Goal: Information Seeking & Learning: Learn about a topic

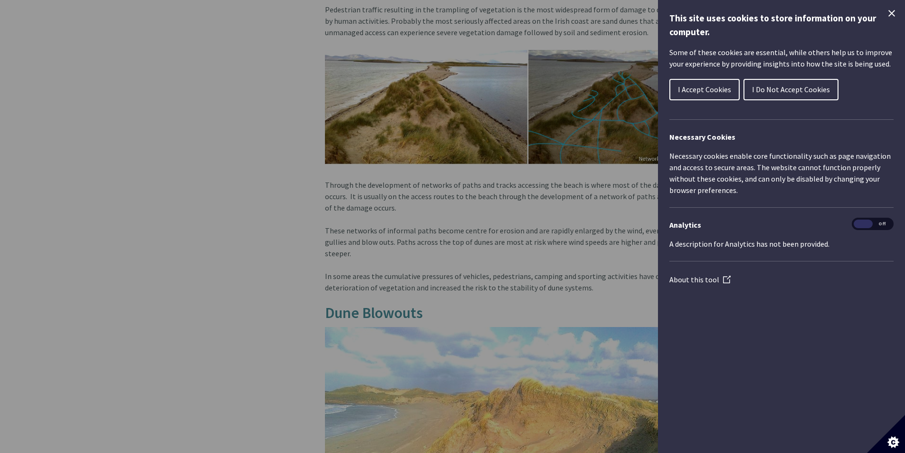
scroll to position [760, 0]
click at [895, 15] on icon "Close Cookie Control" at bounding box center [891, 13] width 11 height 11
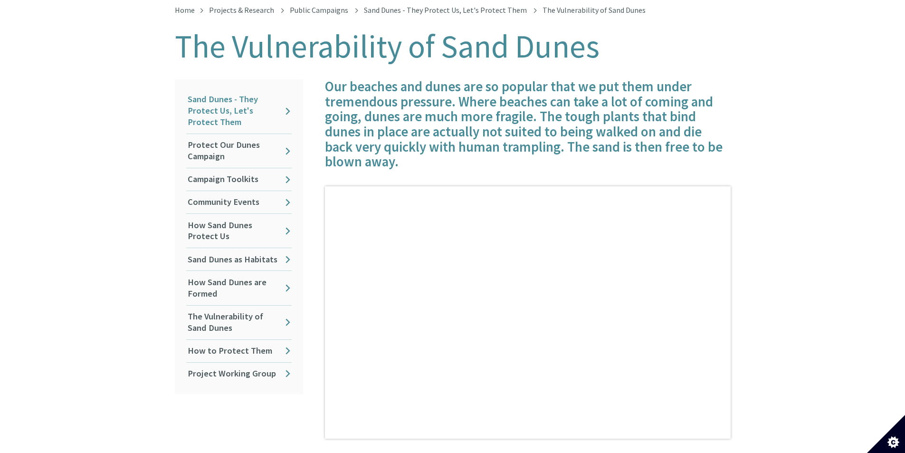
scroll to position [190, 0]
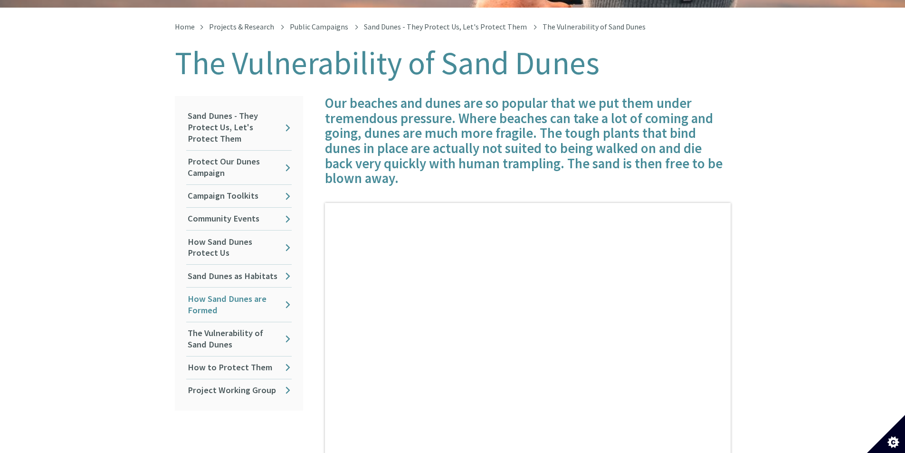
click at [285, 291] on link "How Sand Dunes are Formed" at bounding box center [238, 304] width 105 height 34
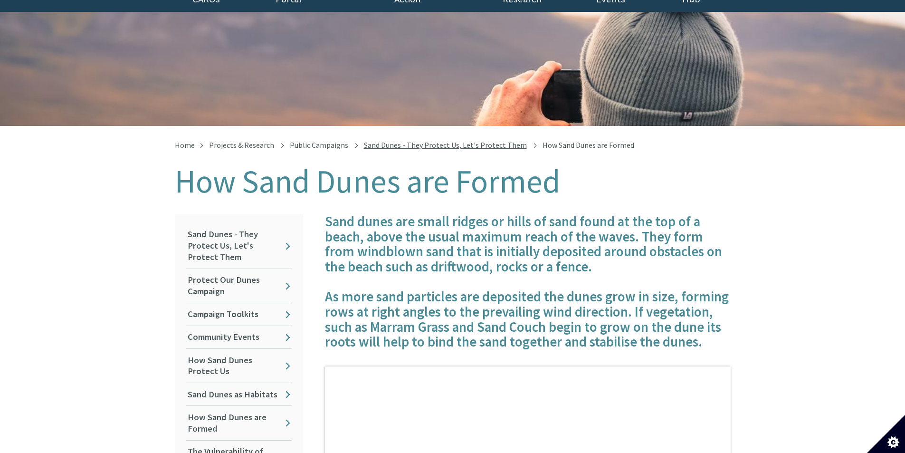
scroll to position [143, 0]
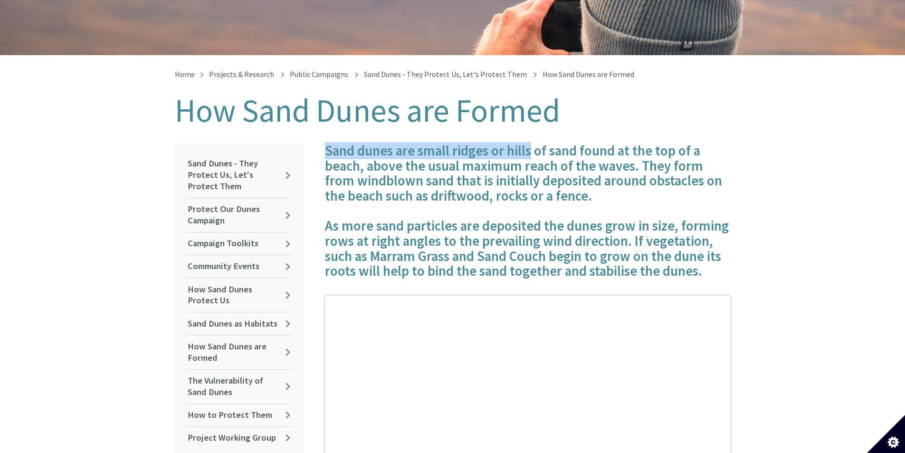
drag, startPoint x: 322, startPoint y: 142, endPoint x: 530, endPoint y: 136, distance: 208.2
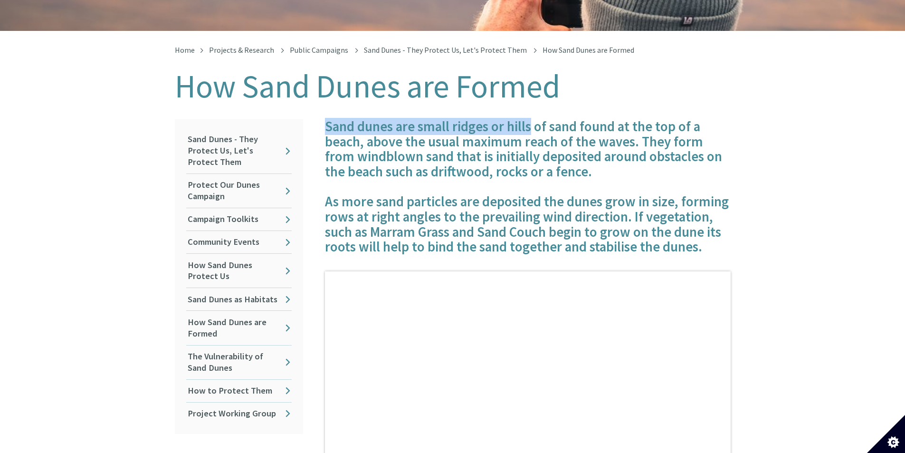
scroll to position [190, 0]
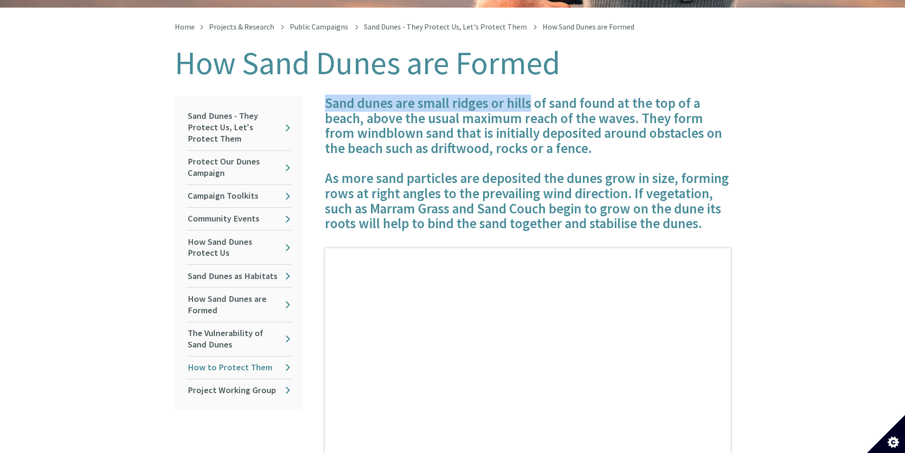
click at [283, 359] on link "How to Protect Them" at bounding box center [238, 367] width 105 height 22
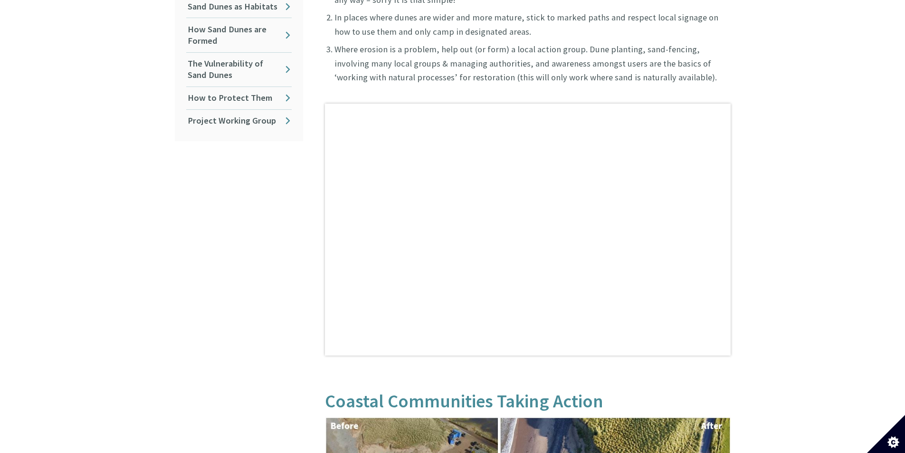
scroll to position [143, 0]
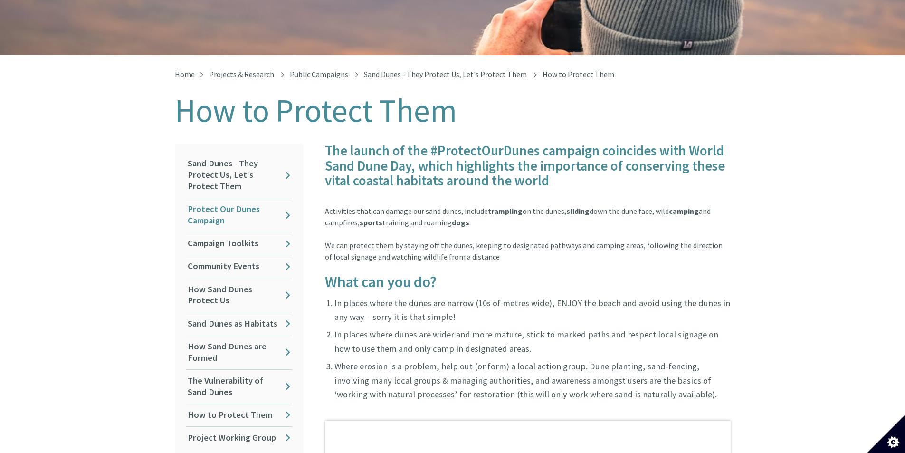
click at [243, 201] on link "Protect Our Dunes Campaign" at bounding box center [238, 215] width 105 height 34
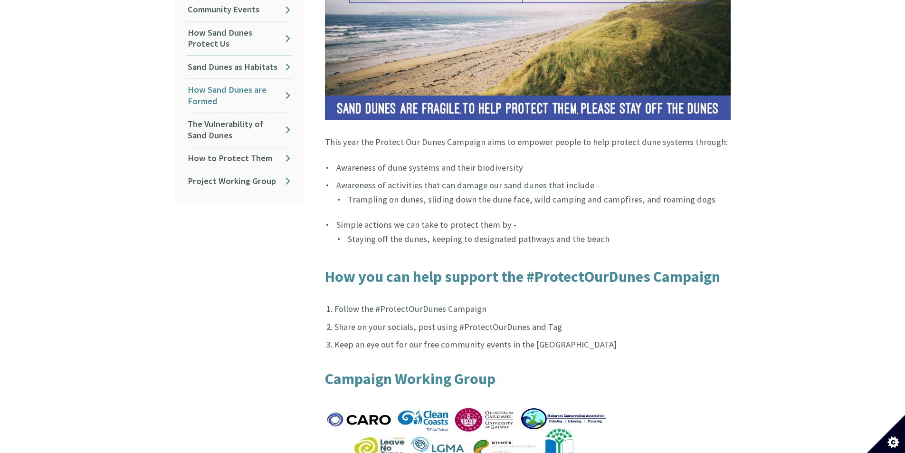
scroll to position [285, 0]
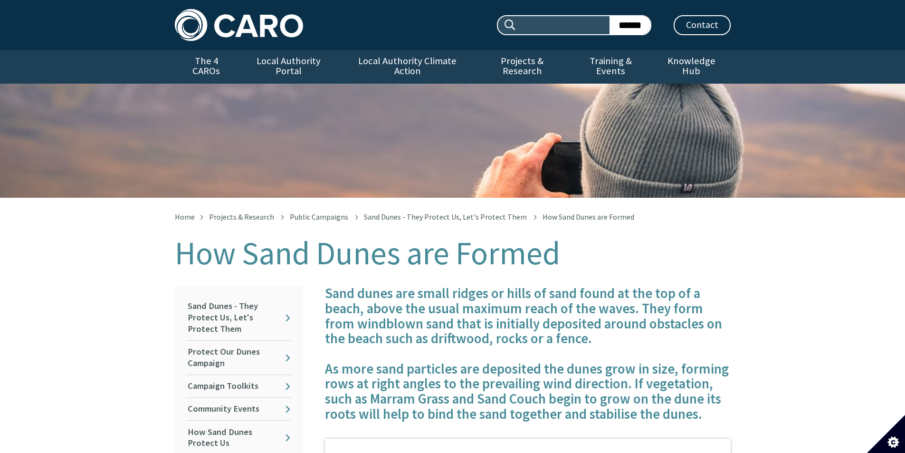
scroll to position [190, 0]
